Goal: Check status

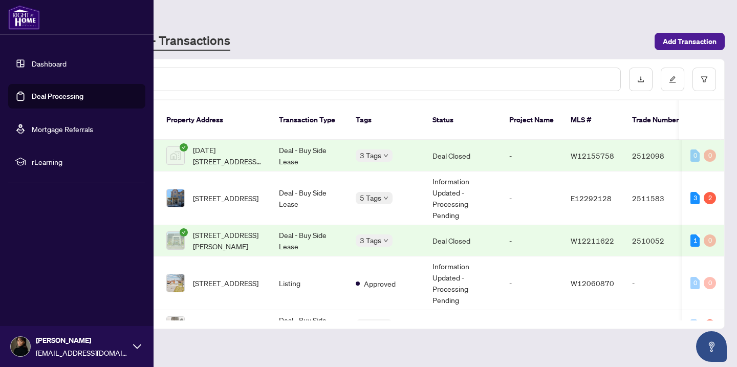
click at [32, 67] on link "Dashboard" at bounding box center [49, 63] width 35 height 9
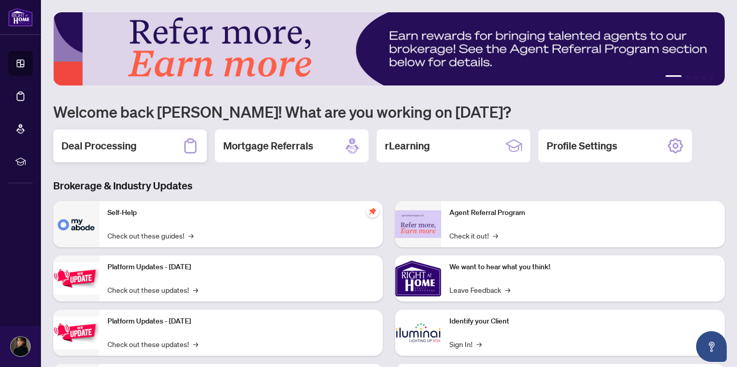
click at [154, 137] on div "Deal Processing" at bounding box center [130, 146] width 154 height 33
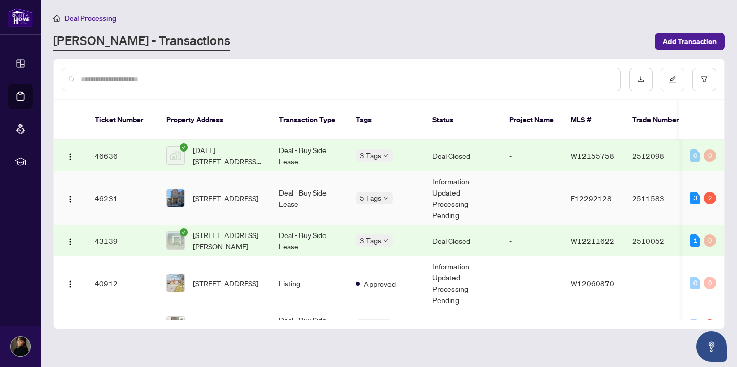
click at [490, 182] on td "Information Updated - Processing Pending" at bounding box center [462, 198] width 77 height 54
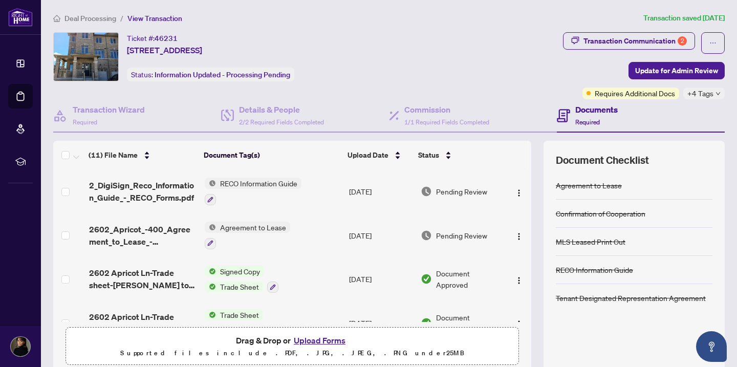
click at [385, 70] on div "Ticket #: 46231 [STREET_ADDRESS] Status: Information Updated - Processing Pendi…" at bounding box center [306, 56] width 506 height 49
